Goal: Task Accomplishment & Management: Manage account settings

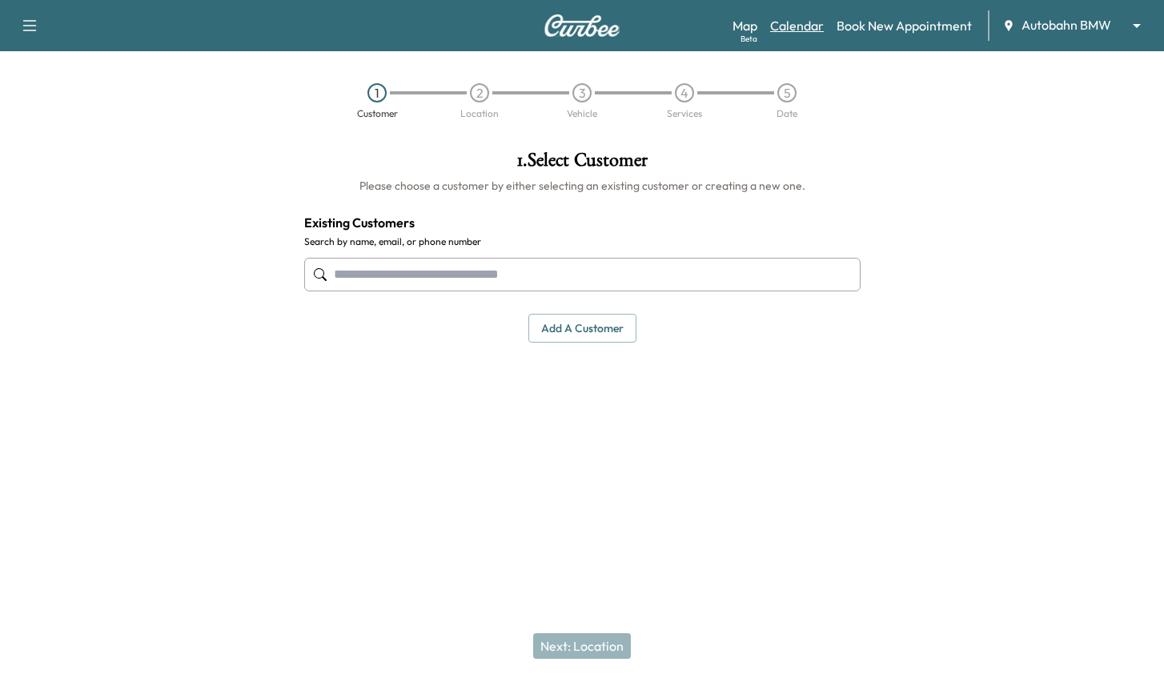
click at [791, 29] on link "Calendar" at bounding box center [797, 25] width 54 height 19
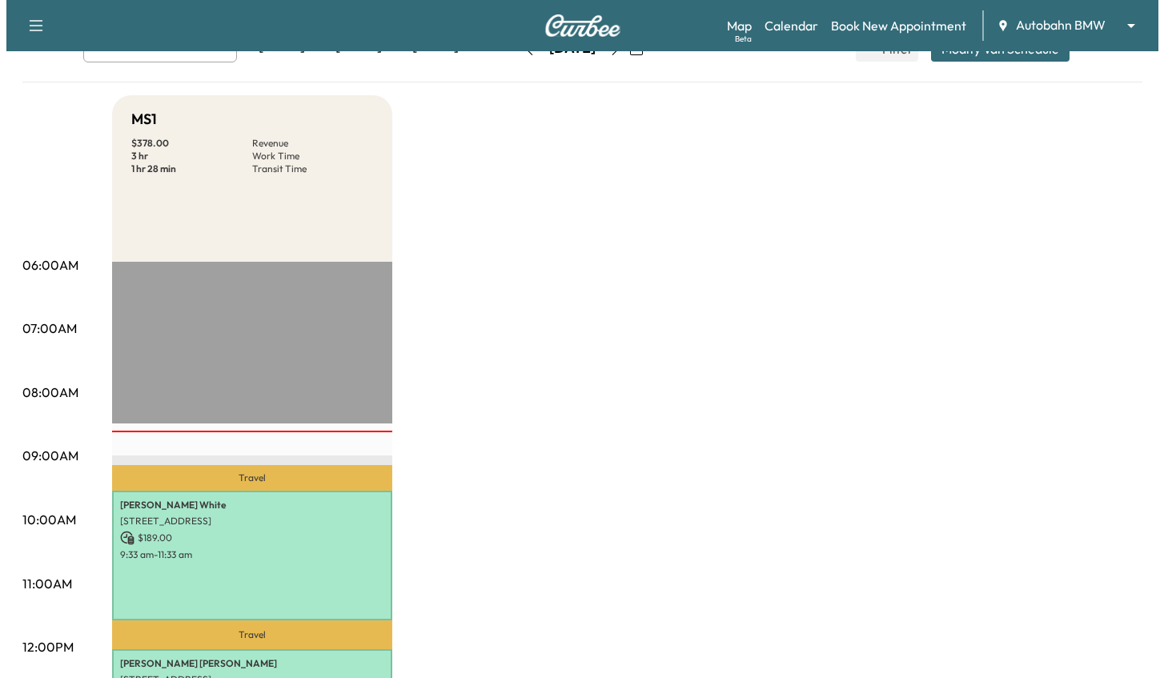
scroll to position [240, 0]
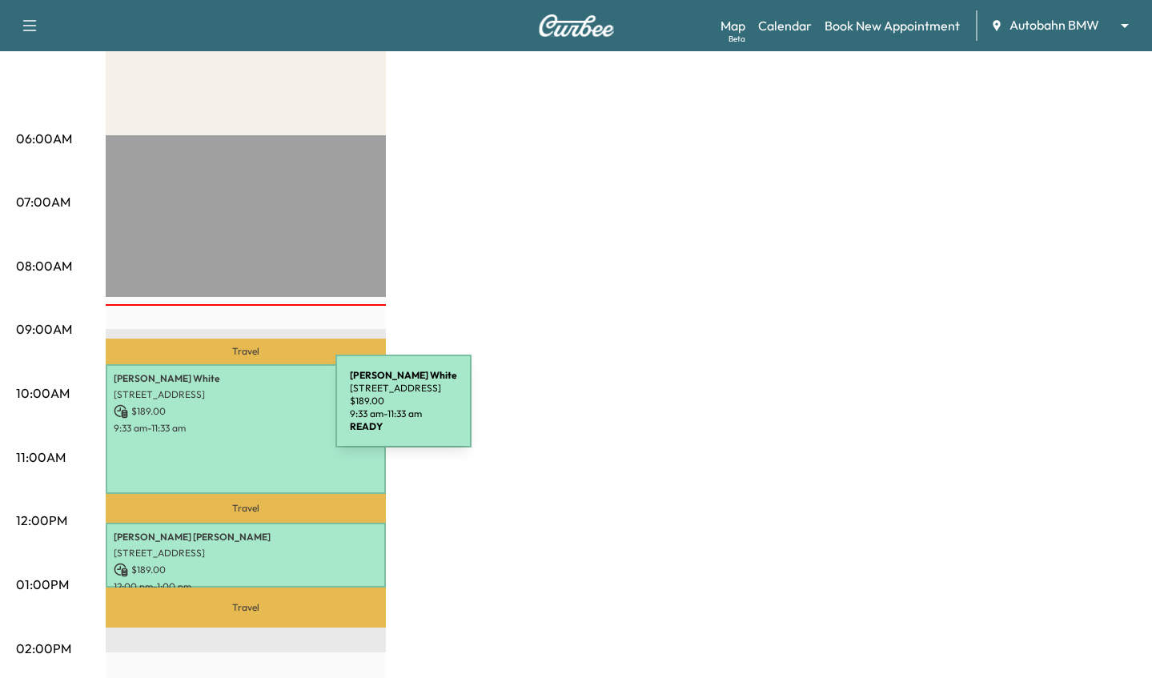
click at [215, 411] on p "$ 189.00" at bounding box center [246, 411] width 264 height 14
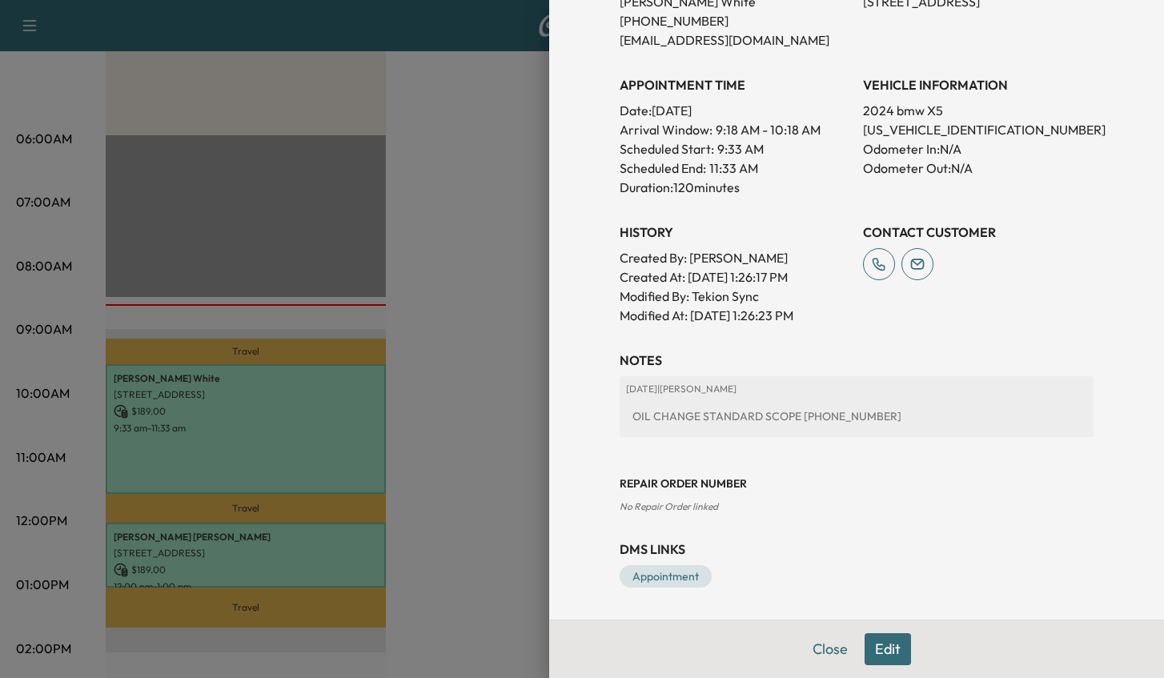
scroll to position [382, 0]
click at [669, 576] on link "Appointment" at bounding box center [665, 576] width 92 height 22
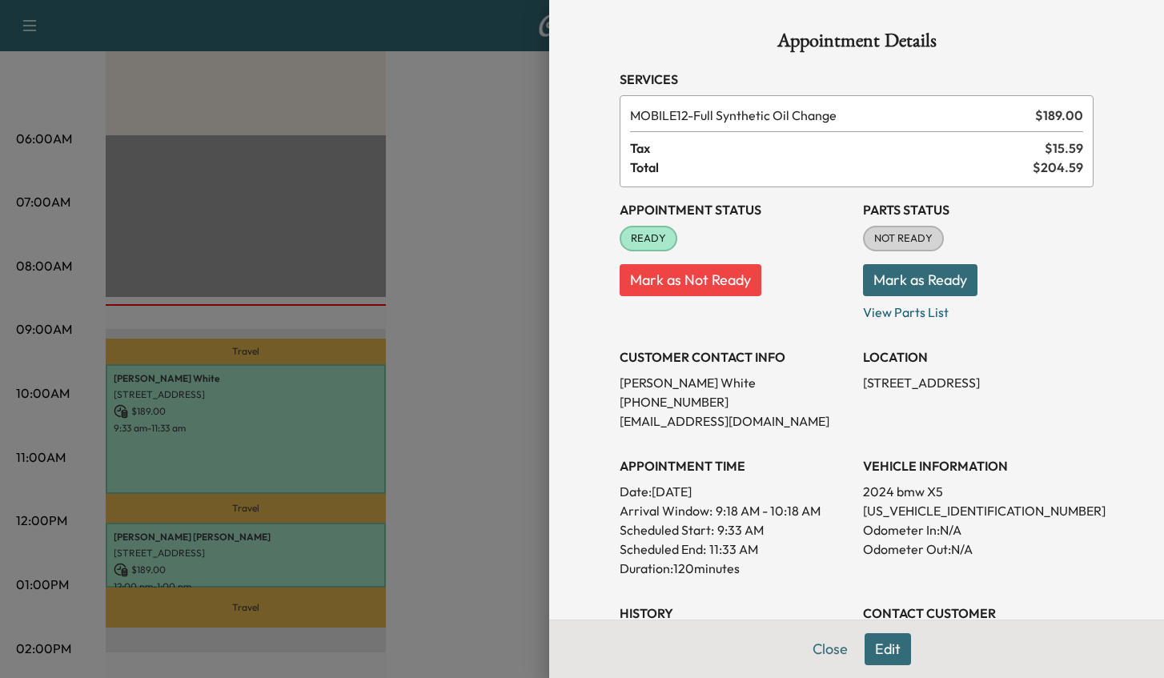
scroll to position [0, 0]
click at [905, 279] on button "Mark as Ready" at bounding box center [920, 281] width 114 height 32
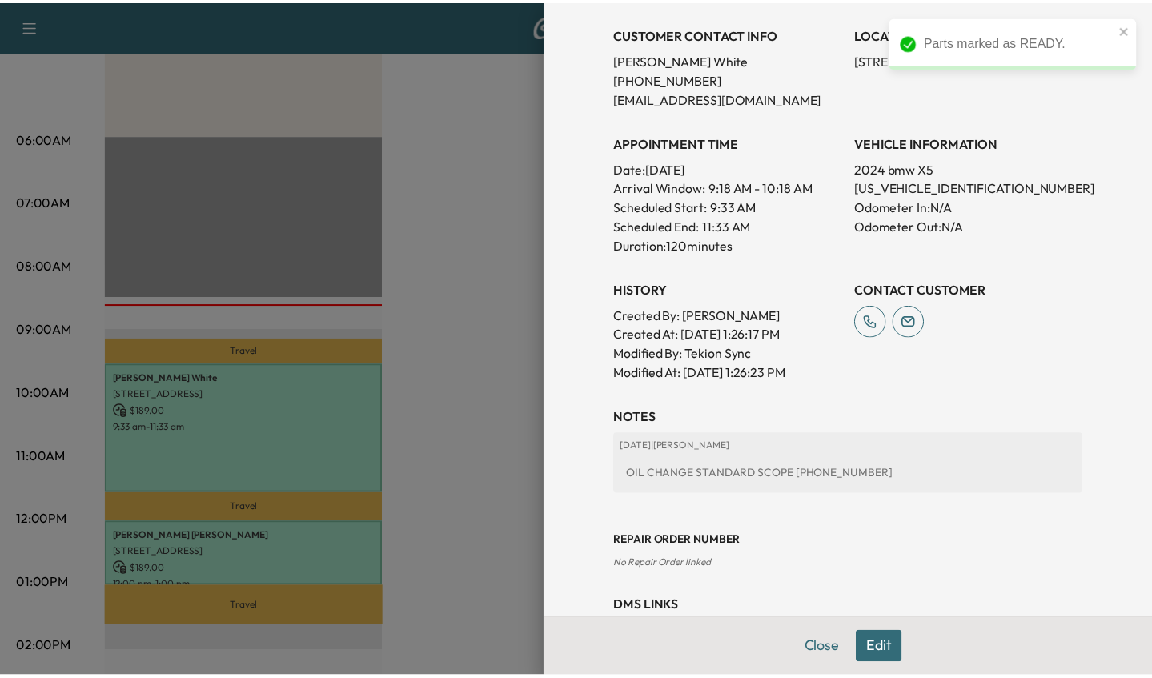
scroll to position [382, 0]
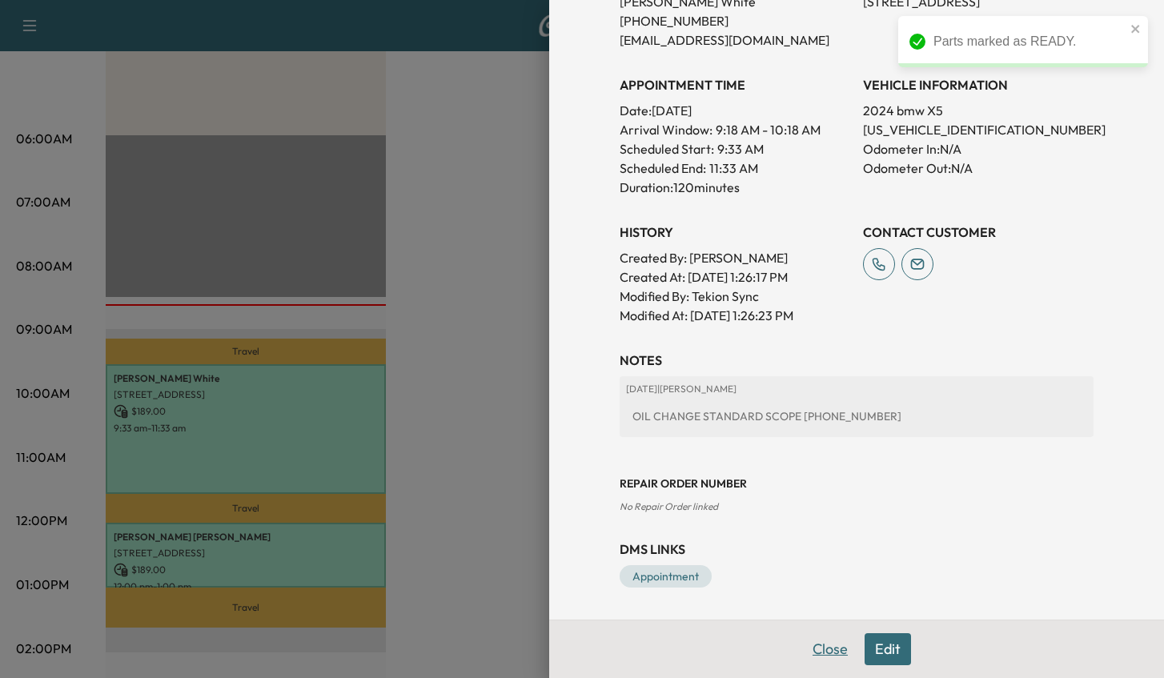
click at [815, 655] on button "Close" at bounding box center [830, 649] width 56 height 32
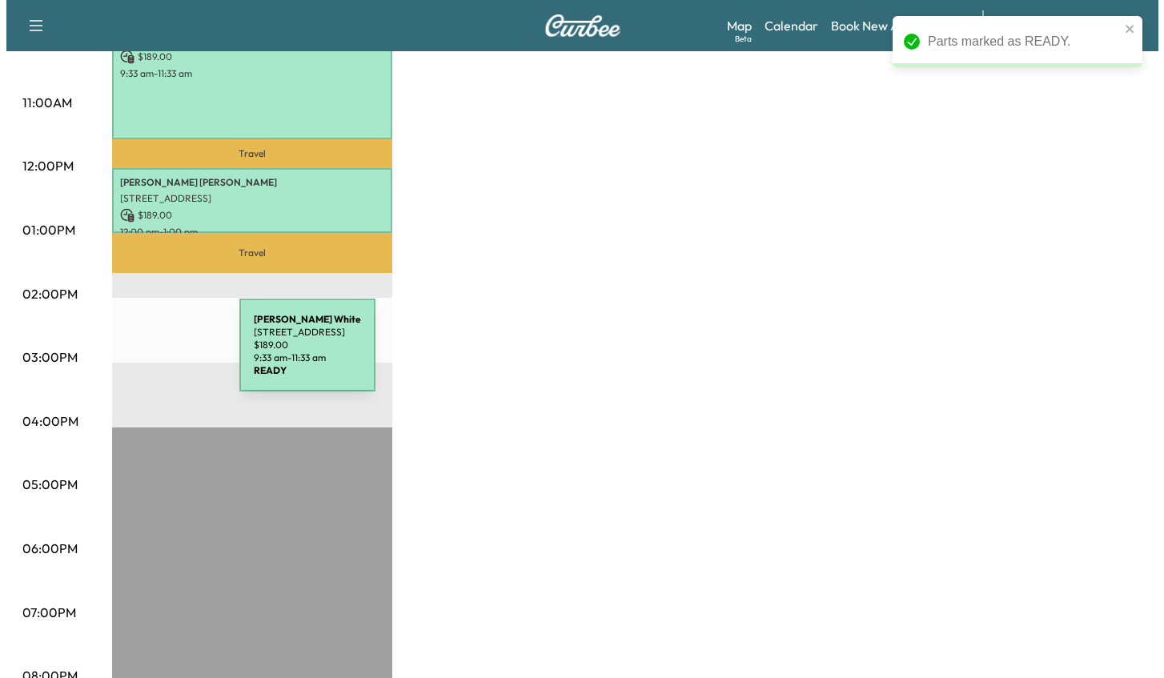
scroll to position [640, 0]
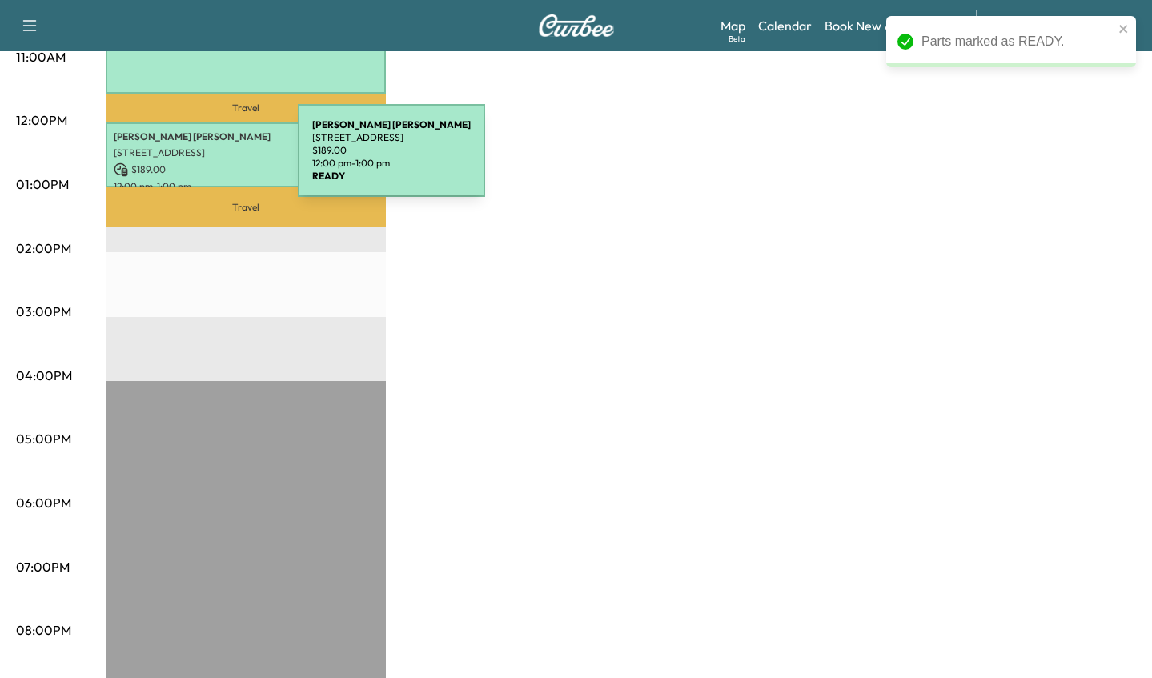
click at [178, 162] on p "$ 189.00" at bounding box center [246, 169] width 264 height 14
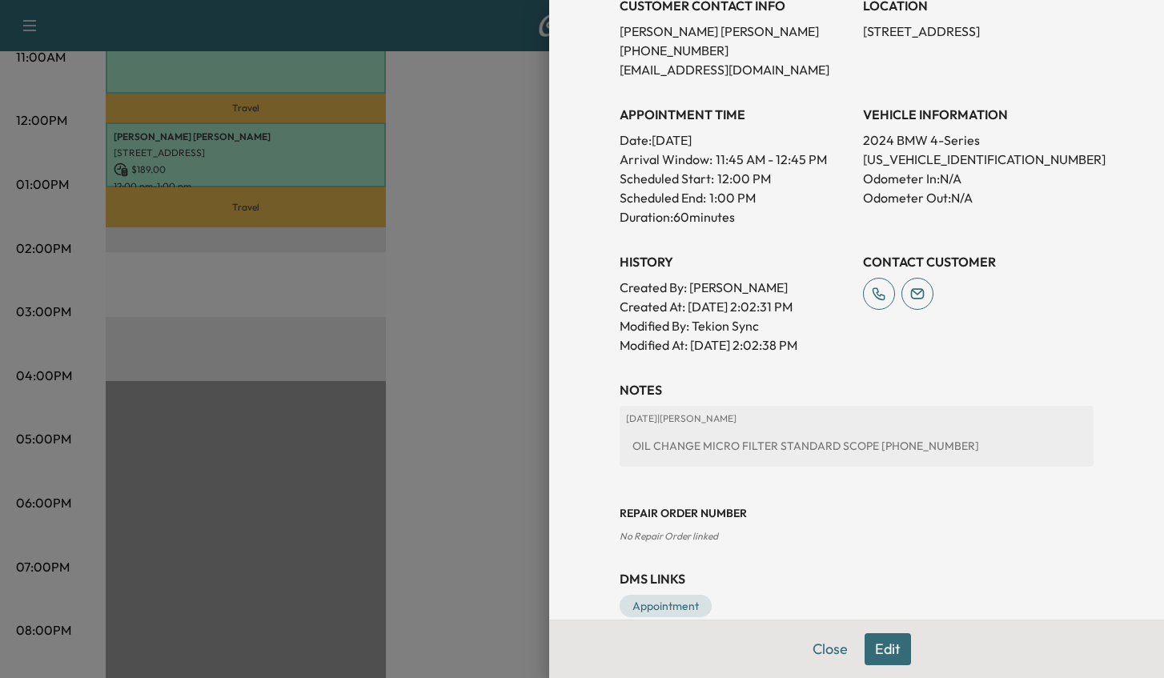
scroll to position [382, 0]
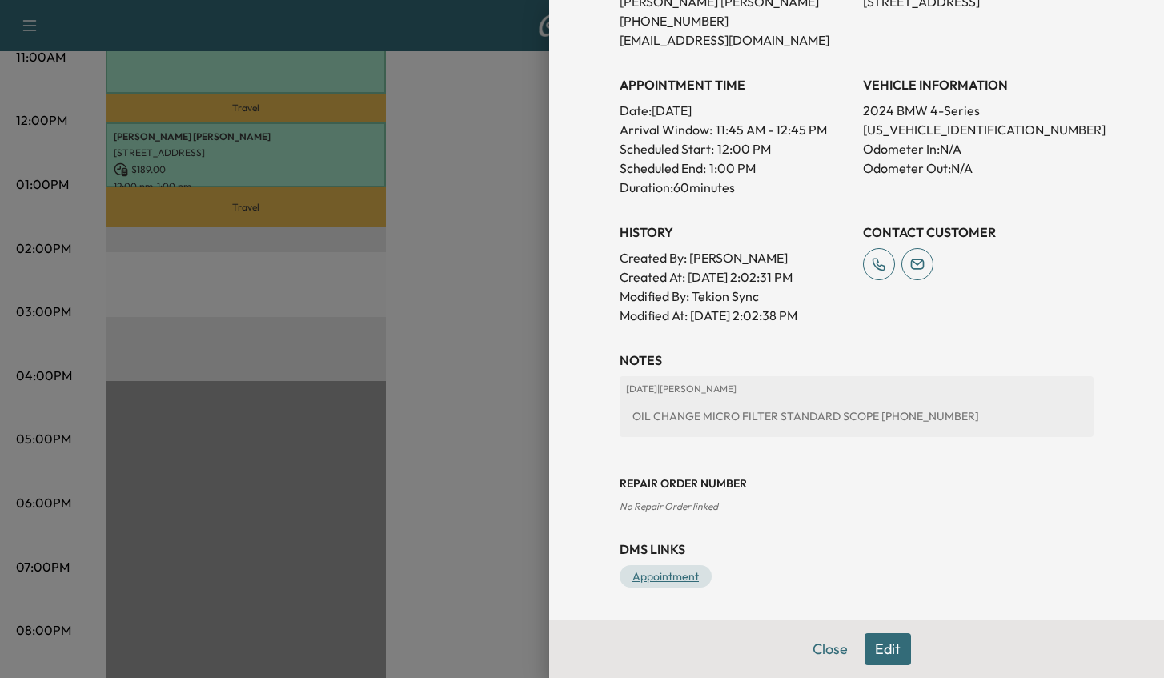
click at [668, 572] on link "Appointment" at bounding box center [665, 576] width 92 height 22
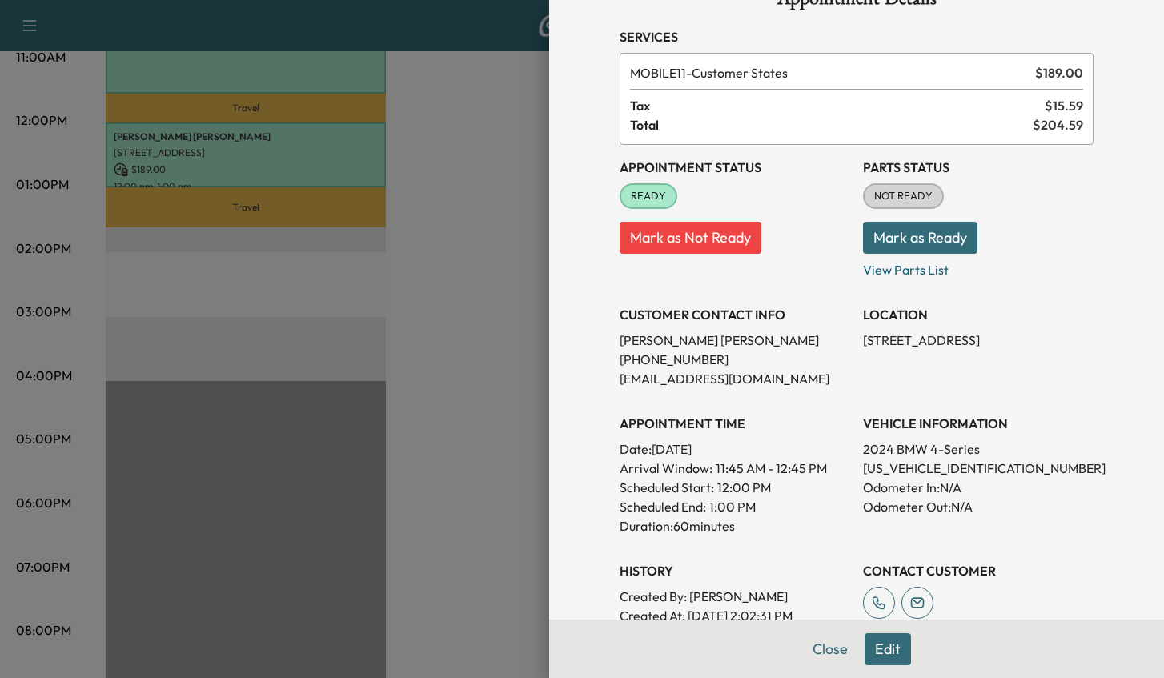
scroll to position [0, 0]
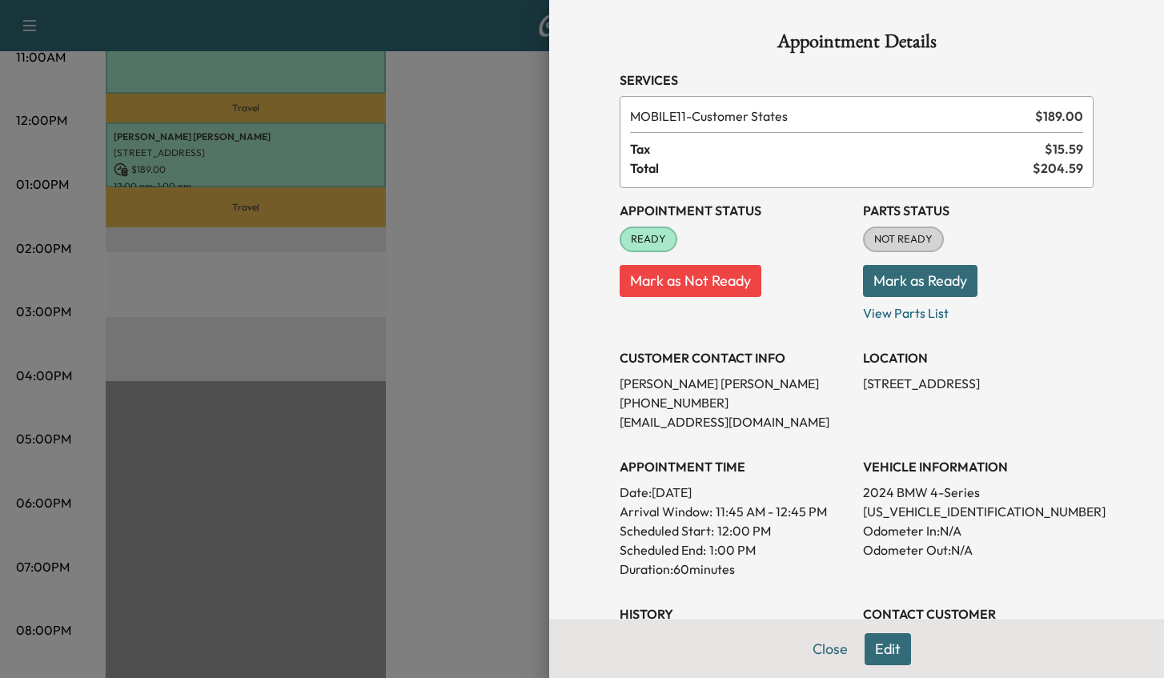
click at [893, 289] on button "Mark as Ready" at bounding box center [920, 281] width 114 height 32
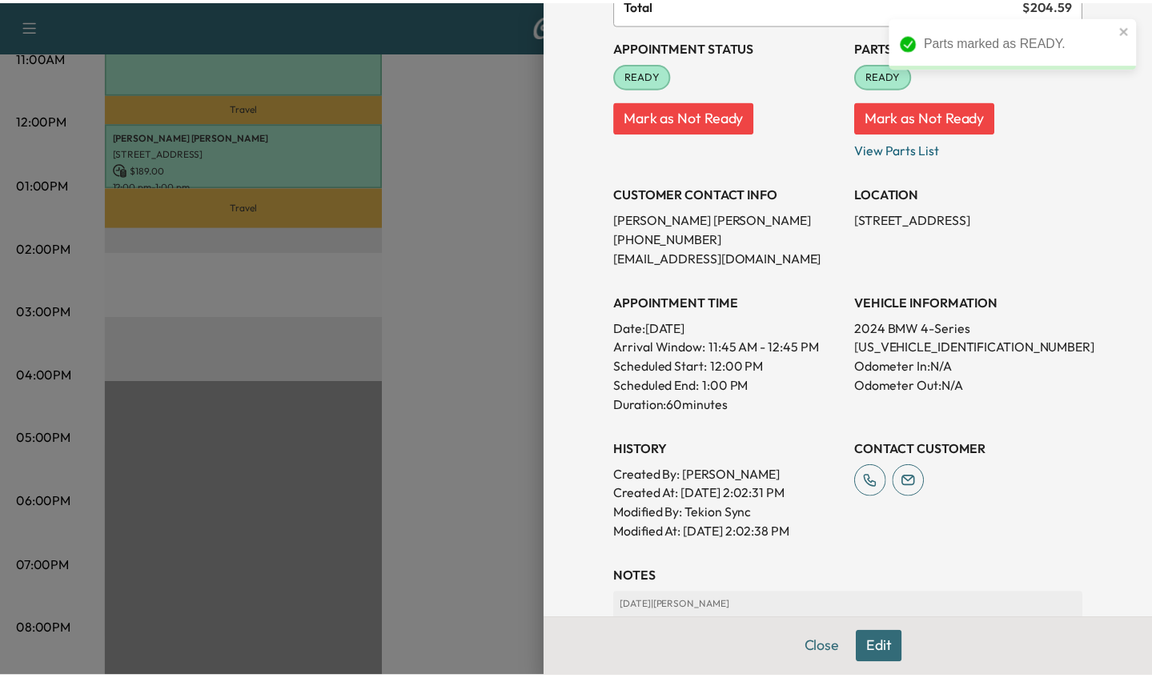
scroll to position [382, 0]
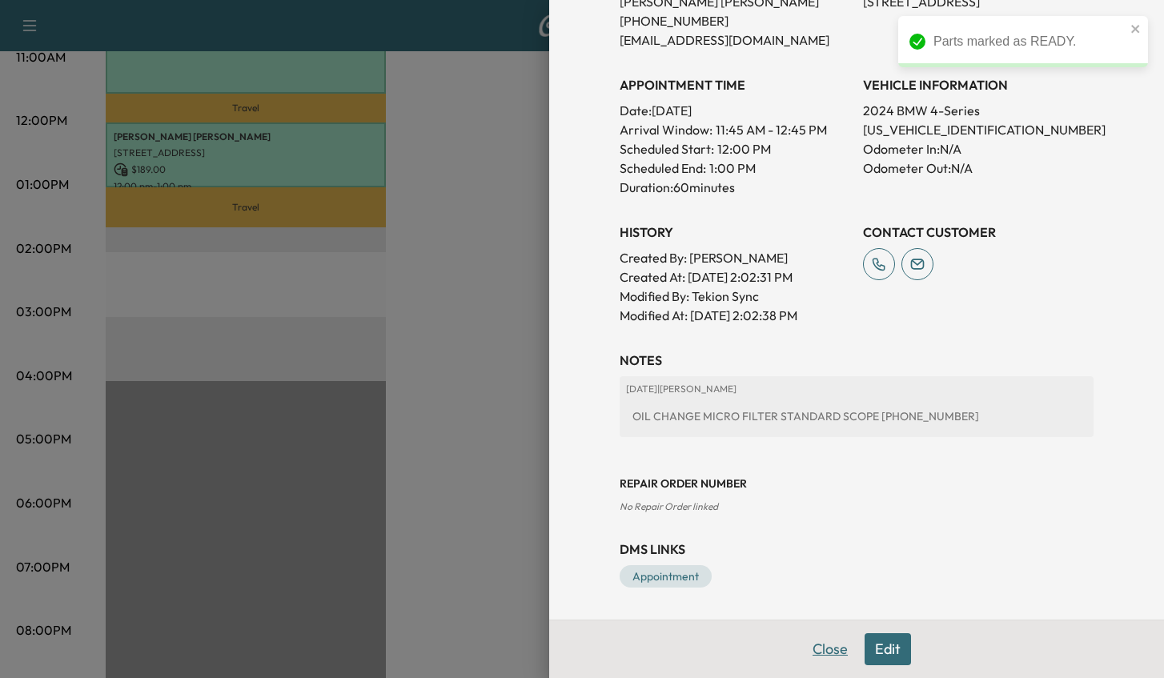
click at [808, 651] on button "Close" at bounding box center [830, 649] width 56 height 32
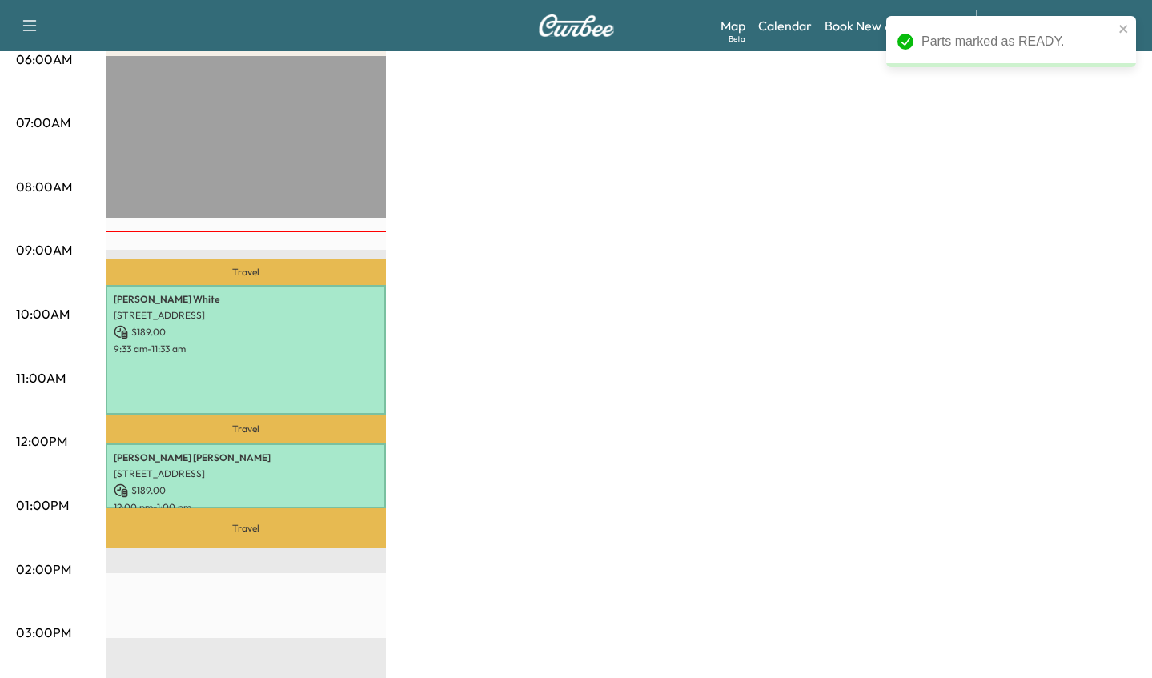
scroll to position [0, 0]
